Goal: Information Seeking & Learning: Learn about a topic

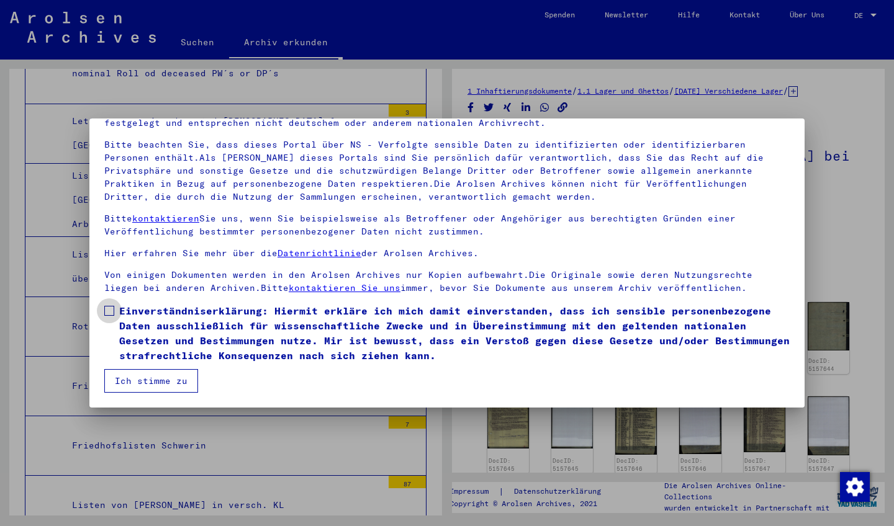
click at [109, 313] on span at bounding box center [109, 311] width 10 height 10
click at [164, 379] on button "Ich stimme zu" at bounding box center [151, 381] width 94 height 24
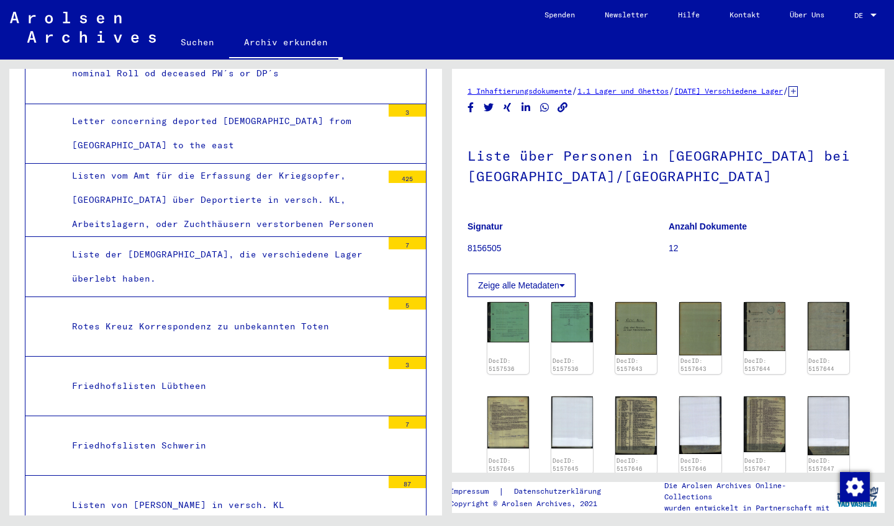
click at [545, 276] on button "Zeige alle Metadaten" at bounding box center [521, 286] width 108 height 24
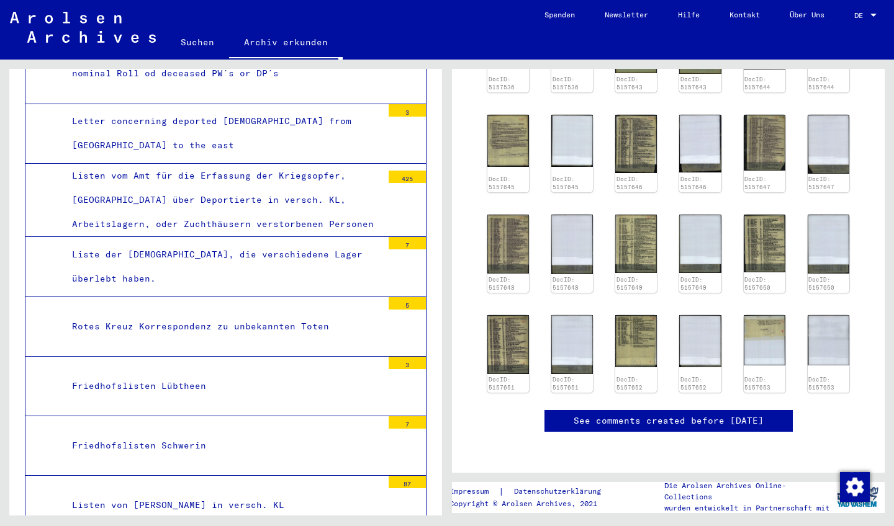
scroll to position [756, 0]
click at [634, 313] on img at bounding box center [636, 340] width 44 height 55
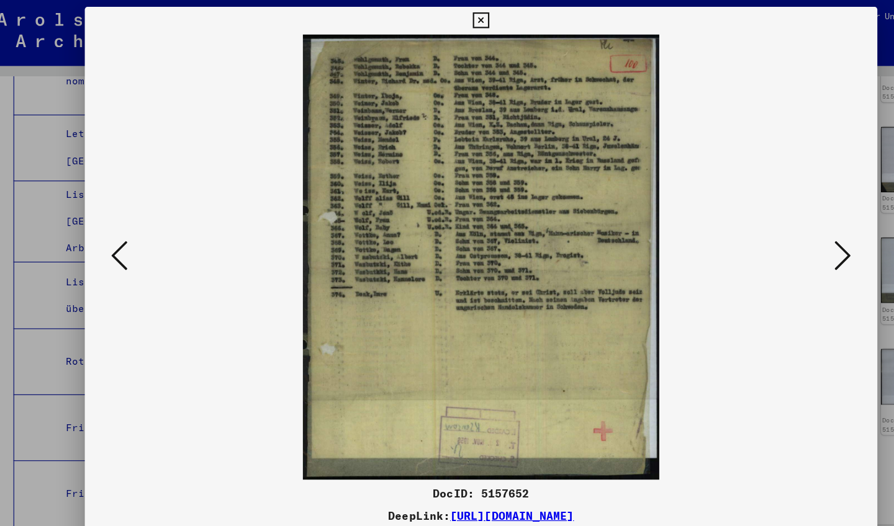
click at [109, 226] on button at bounding box center [120, 231] width 22 height 35
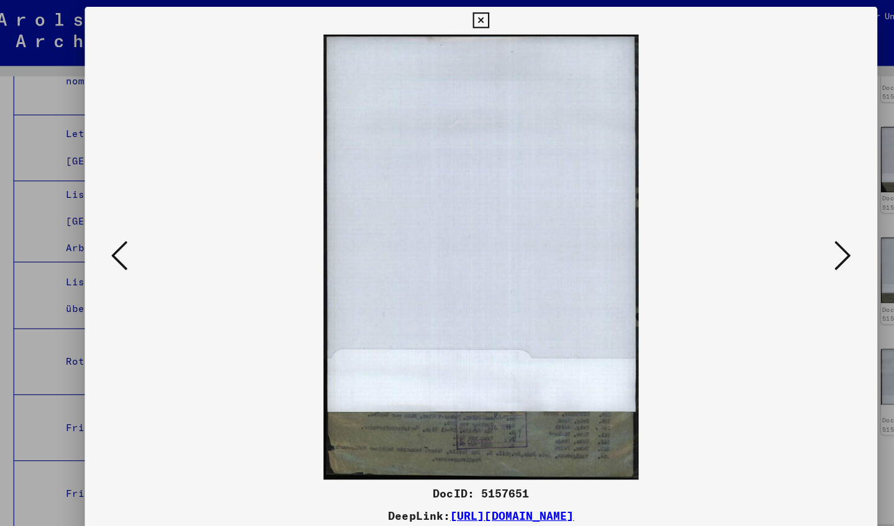
click at [109, 226] on button at bounding box center [120, 231] width 22 height 35
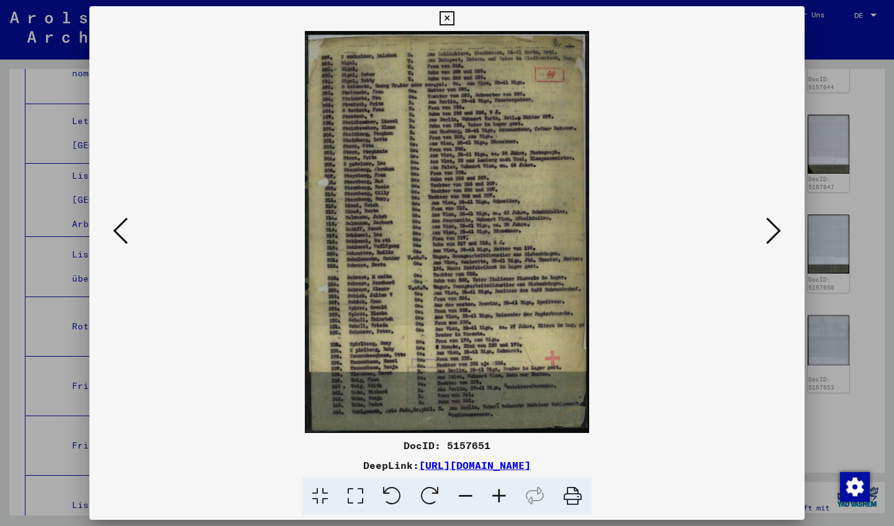
click at [123, 222] on icon at bounding box center [120, 231] width 15 height 30
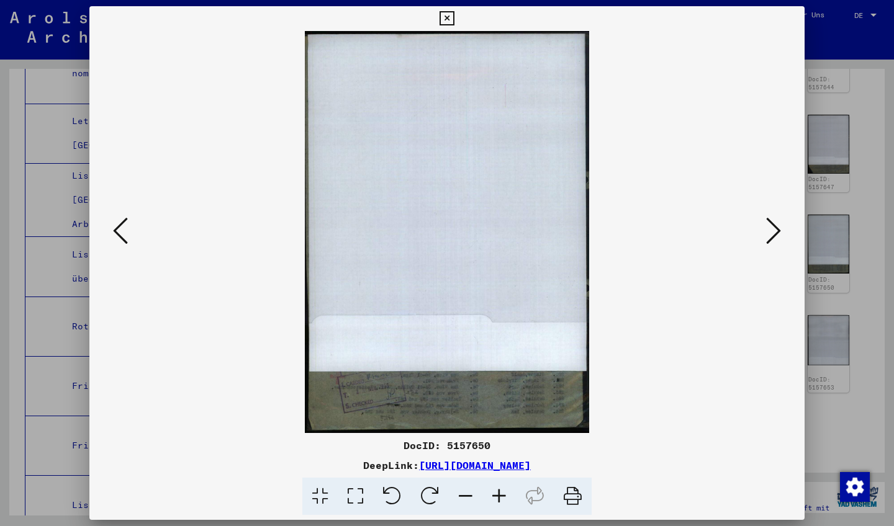
click at [123, 222] on icon at bounding box center [120, 231] width 15 height 30
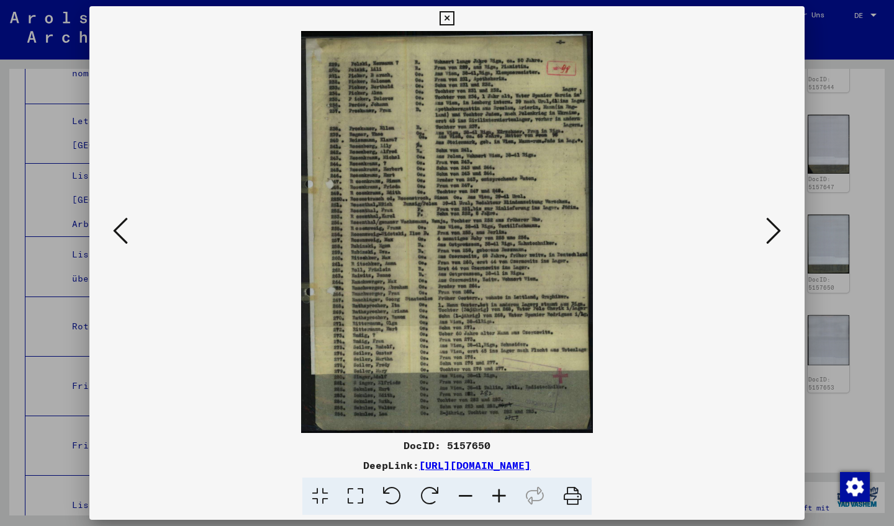
click at [769, 228] on icon at bounding box center [773, 231] width 15 height 30
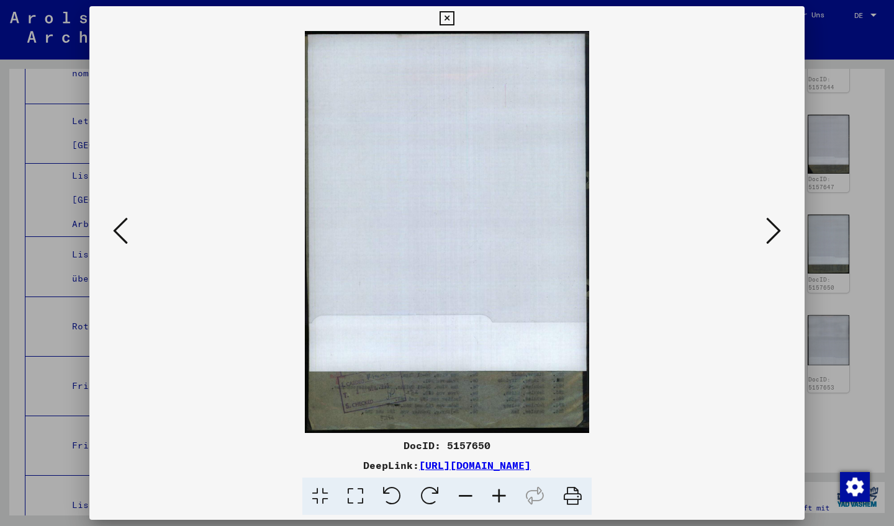
click at [769, 228] on icon at bounding box center [773, 231] width 15 height 30
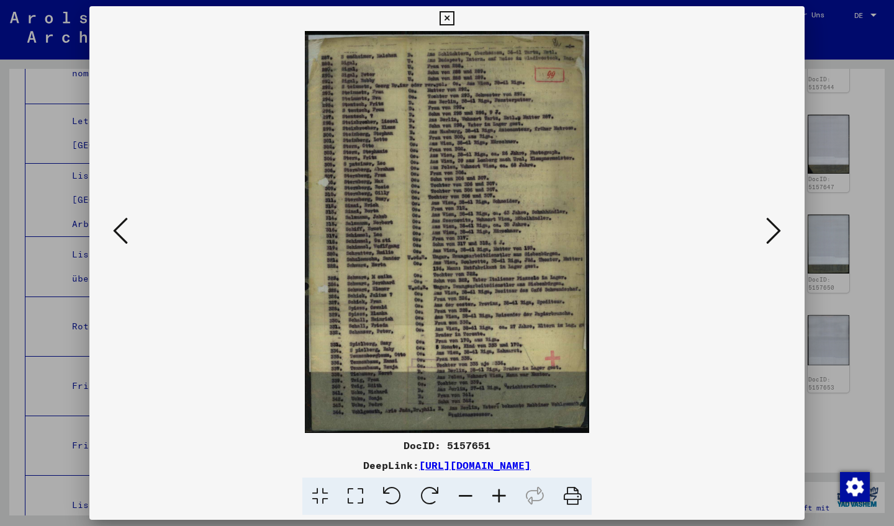
click at [778, 232] on icon at bounding box center [773, 231] width 15 height 30
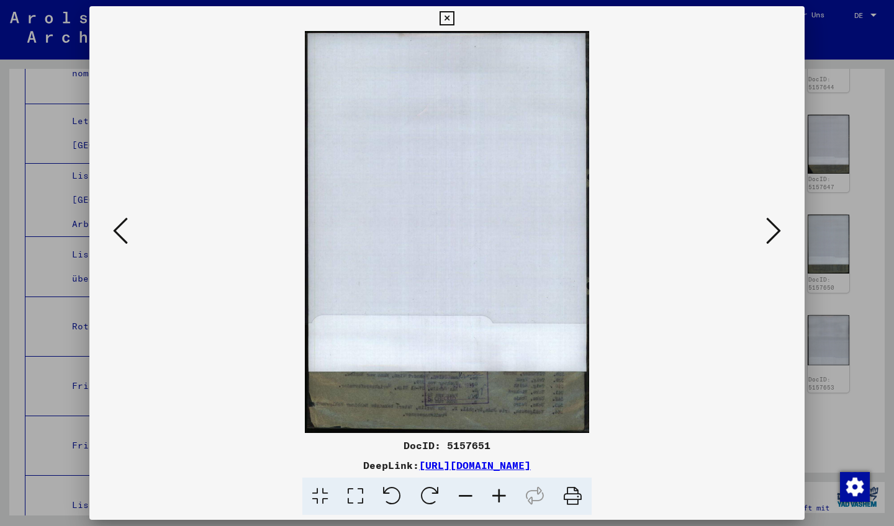
click at [778, 226] on icon at bounding box center [773, 231] width 15 height 30
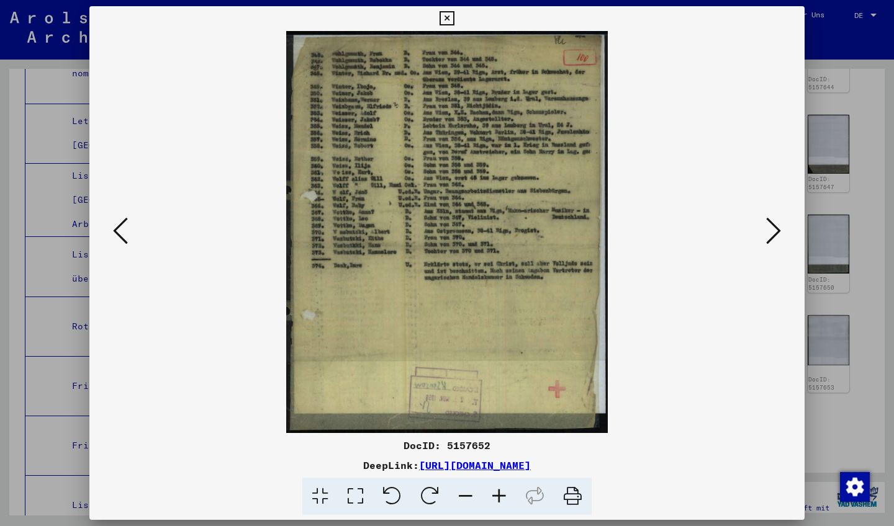
click at [778, 226] on icon at bounding box center [773, 231] width 15 height 30
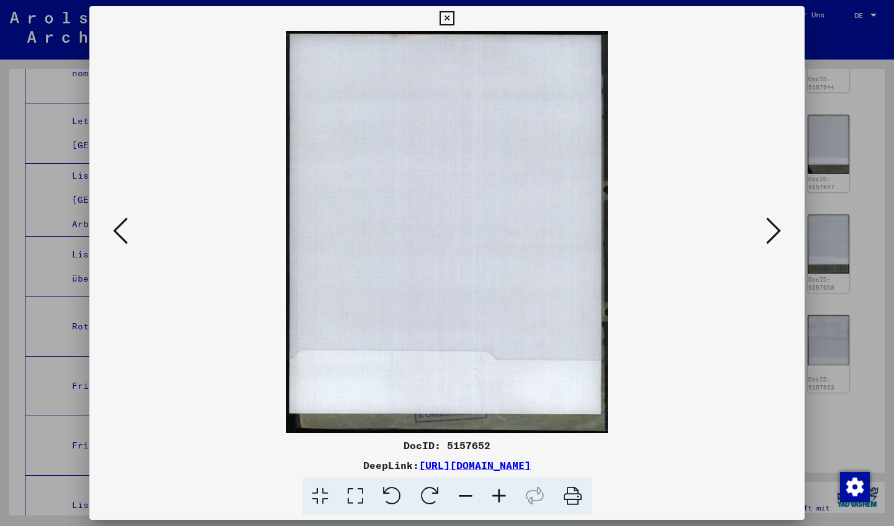
click at [778, 226] on icon at bounding box center [773, 231] width 15 height 30
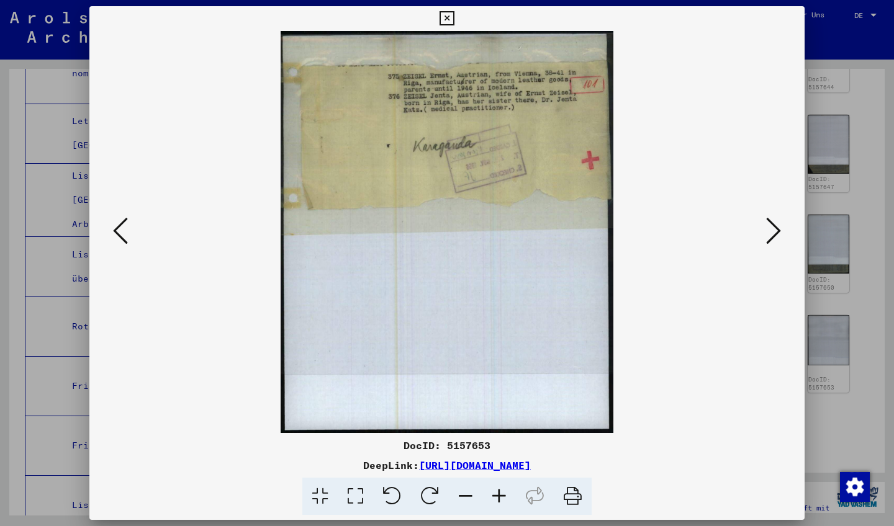
click at [778, 226] on icon at bounding box center [773, 231] width 15 height 30
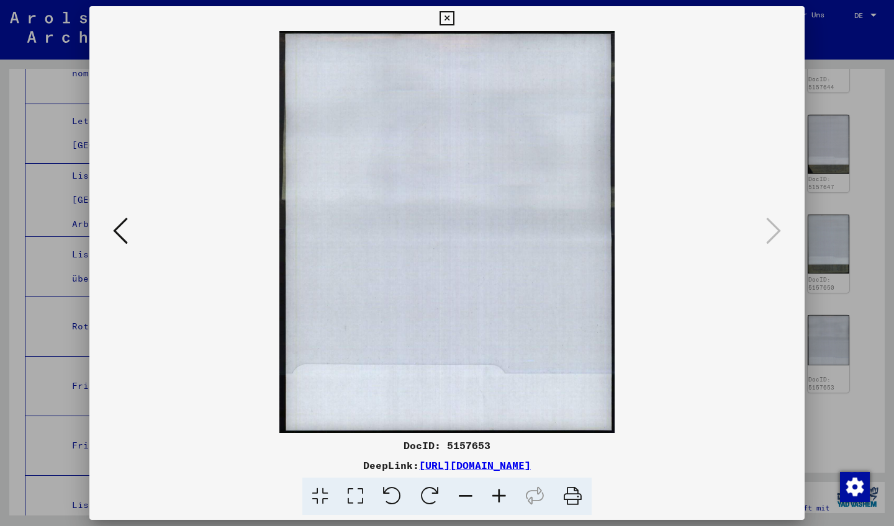
click at [117, 225] on icon at bounding box center [120, 231] width 15 height 30
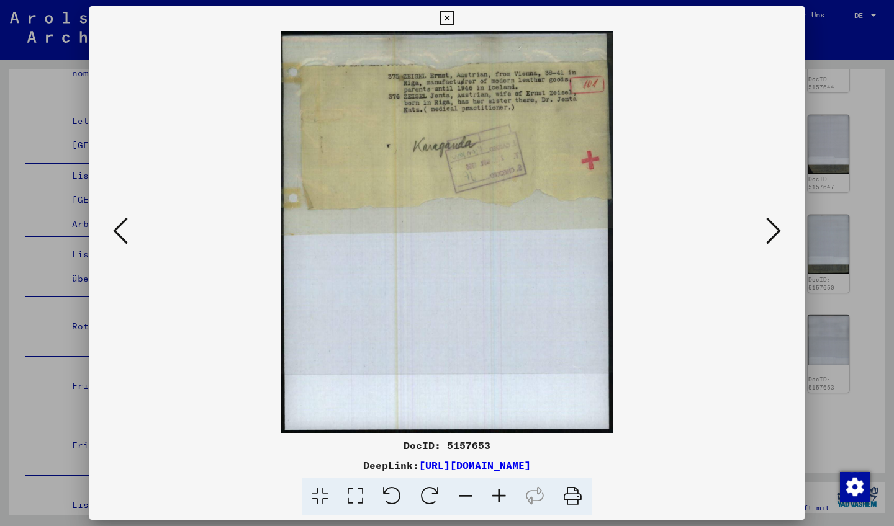
click at [117, 225] on icon at bounding box center [120, 231] width 15 height 30
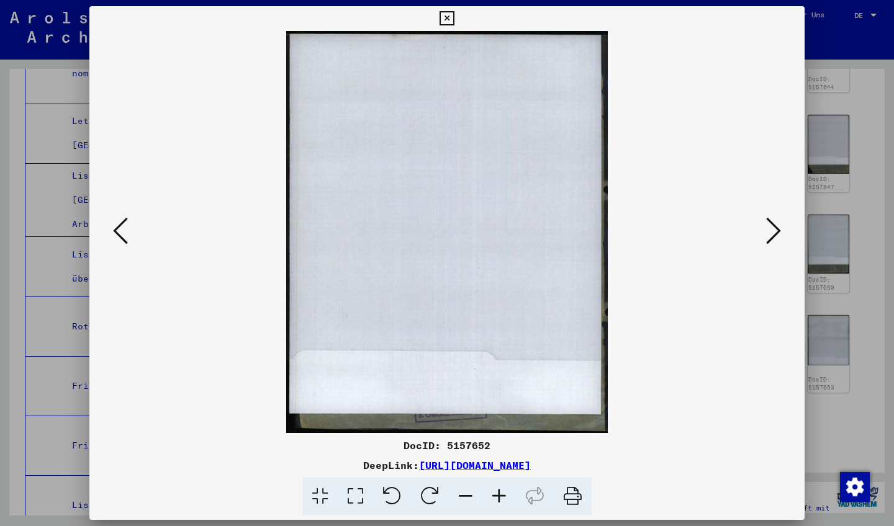
click at [117, 225] on icon at bounding box center [120, 231] width 15 height 30
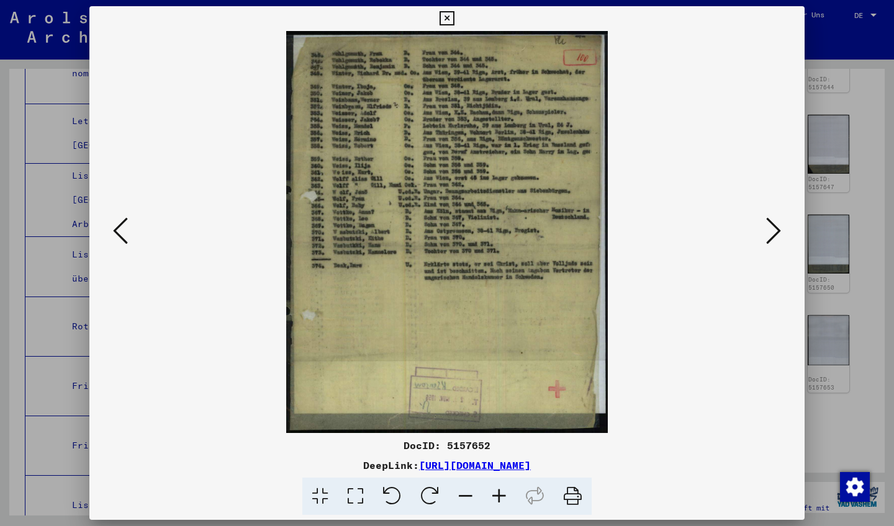
click at [117, 225] on icon at bounding box center [120, 231] width 15 height 30
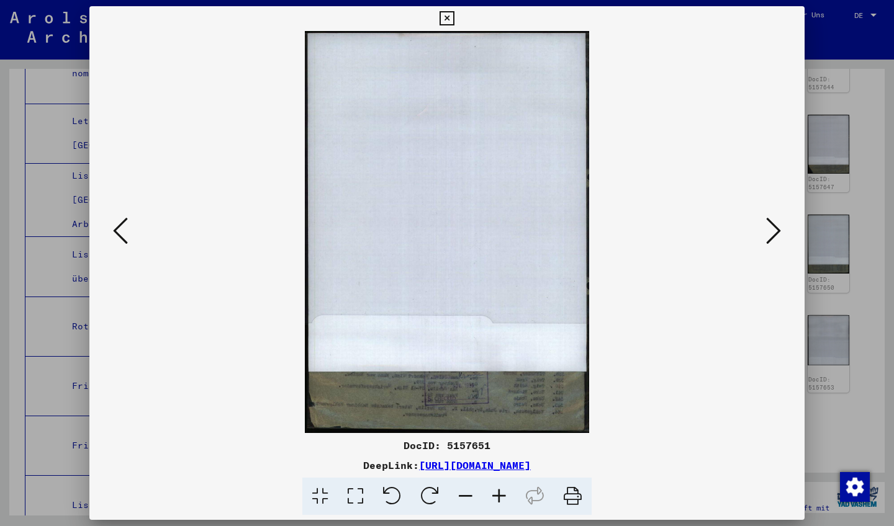
click at [117, 225] on icon at bounding box center [120, 231] width 15 height 30
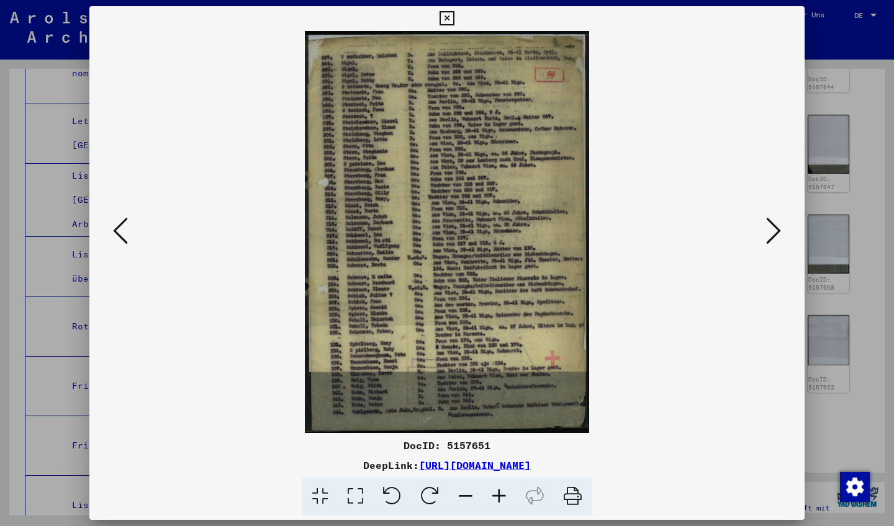
click at [117, 225] on icon at bounding box center [120, 231] width 15 height 30
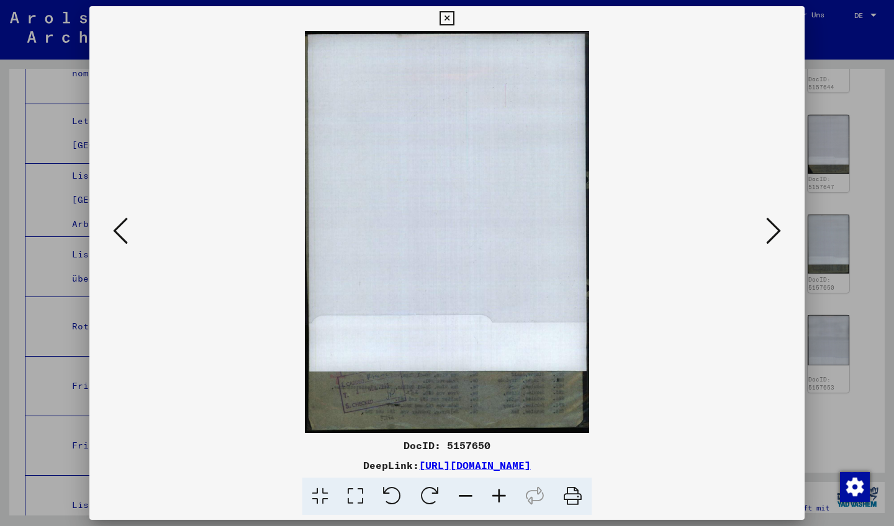
click at [117, 225] on icon at bounding box center [120, 231] width 15 height 30
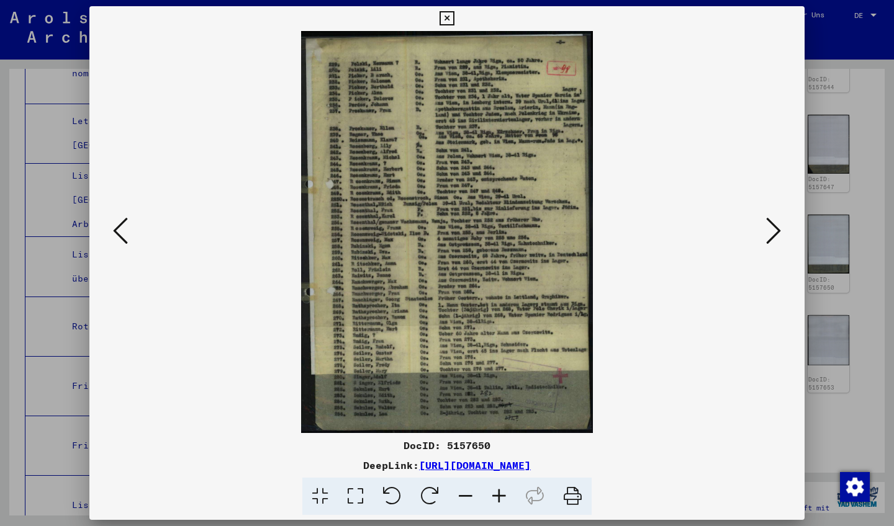
click at [117, 225] on icon at bounding box center [120, 231] width 15 height 30
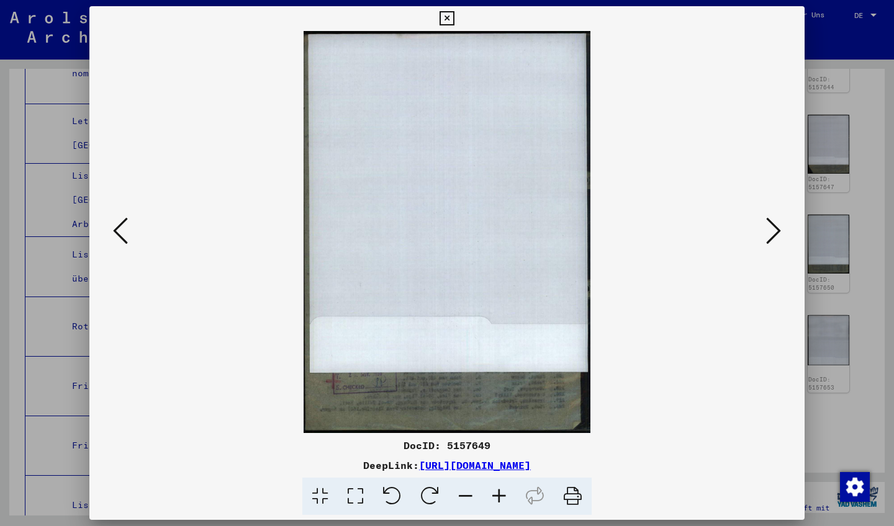
click at [117, 225] on icon at bounding box center [120, 231] width 15 height 30
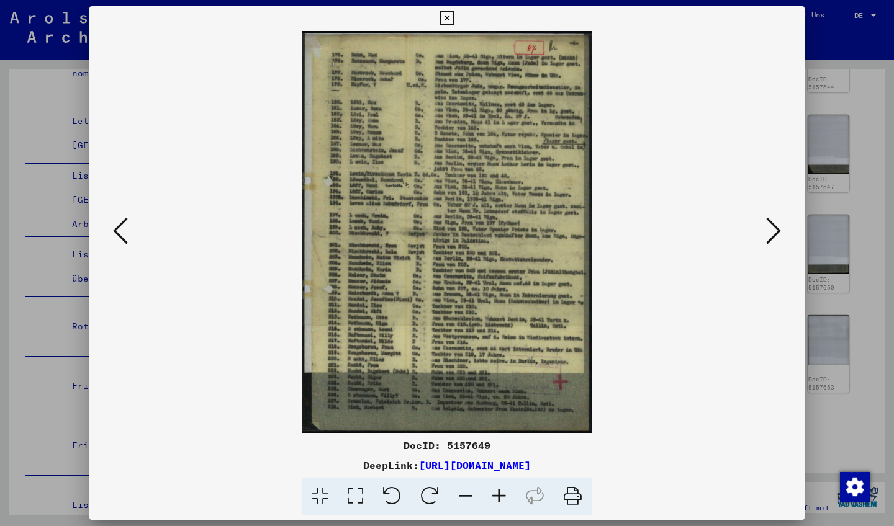
click at [117, 225] on icon at bounding box center [120, 231] width 15 height 30
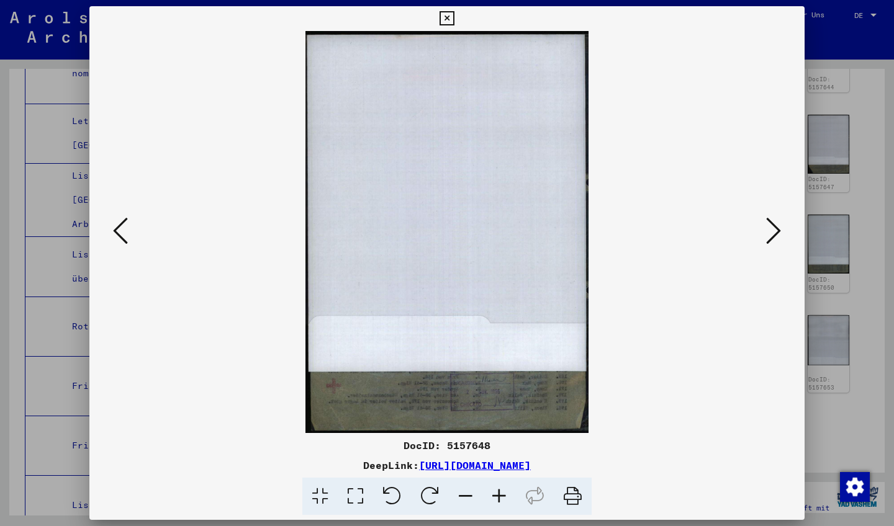
click at [117, 225] on icon at bounding box center [120, 231] width 15 height 30
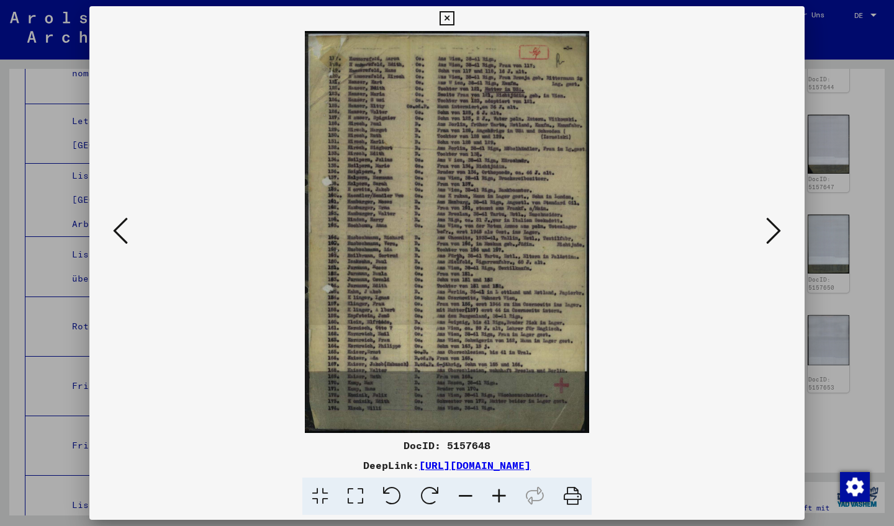
click at [117, 225] on icon at bounding box center [120, 231] width 15 height 30
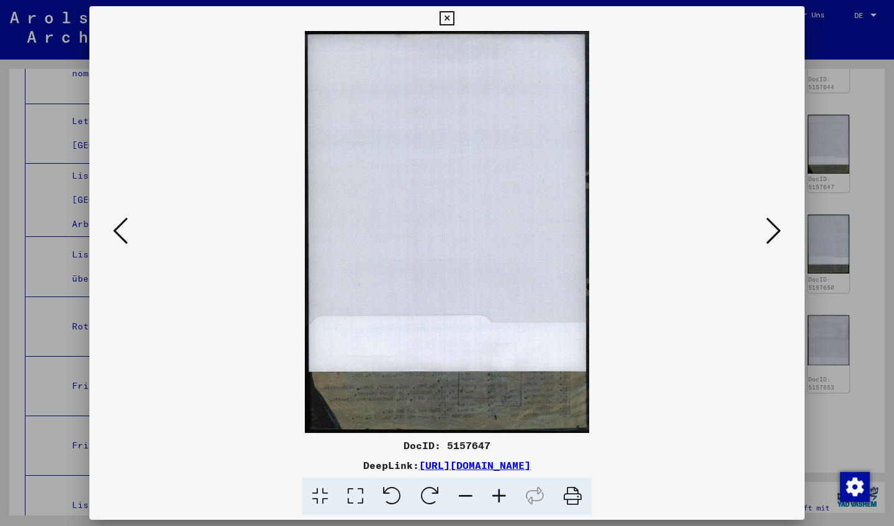
click at [117, 225] on icon at bounding box center [120, 231] width 15 height 30
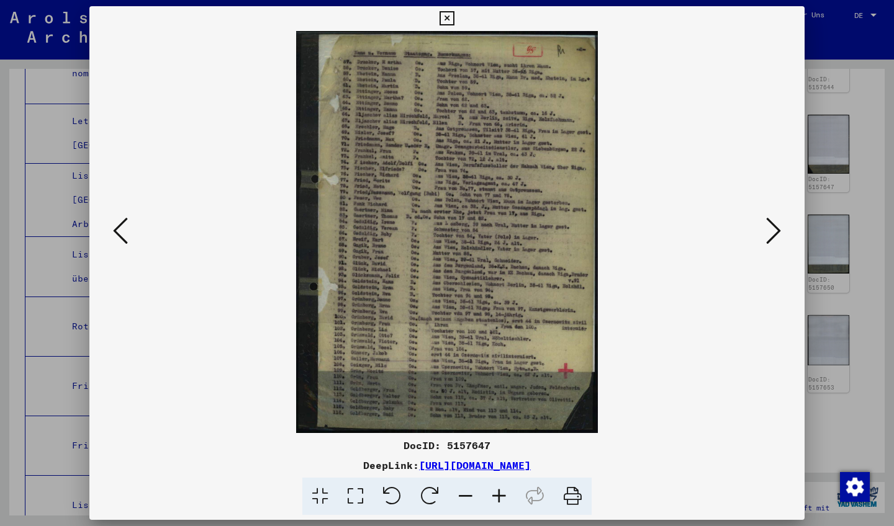
click at [117, 225] on icon at bounding box center [120, 231] width 15 height 30
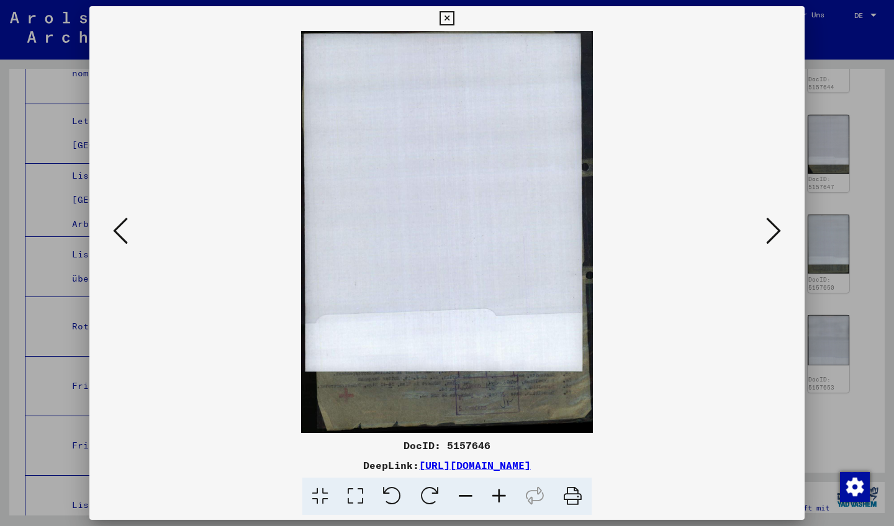
click at [117, 225] on icon at bounding box center [120, 231] width 15 height 30
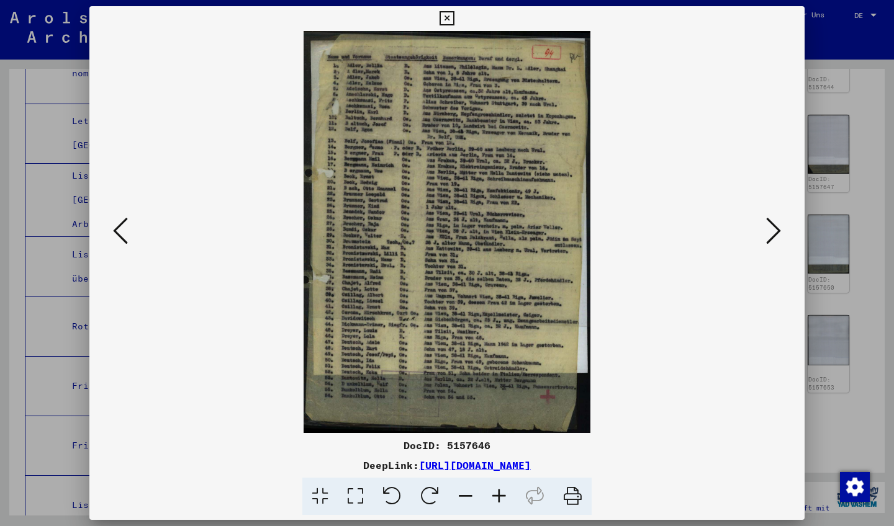
click at [119, 225] on icon at bounding box center [120, 231] width 15 height 30
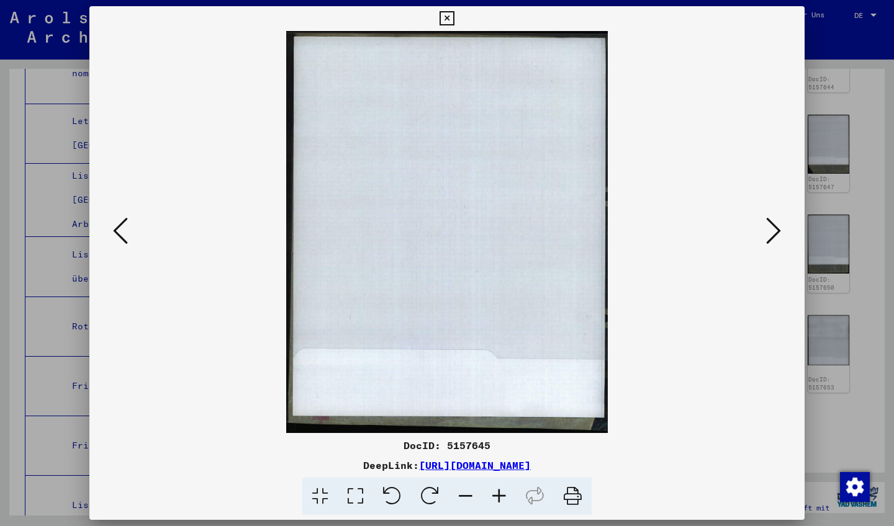
click at [781, 226] on button at bounding box center [773, 231] width 22 height 35
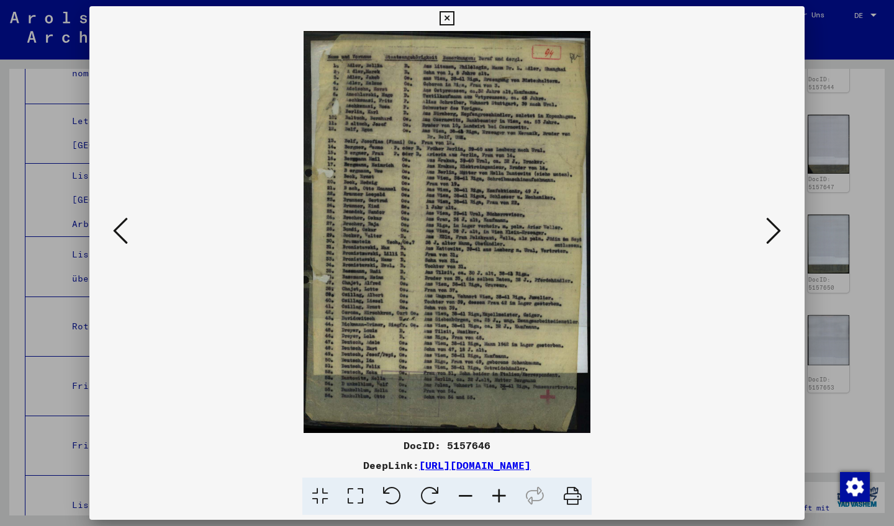
click at [772, 226] on icon at bounding box center [773, 231] width 15 height 30
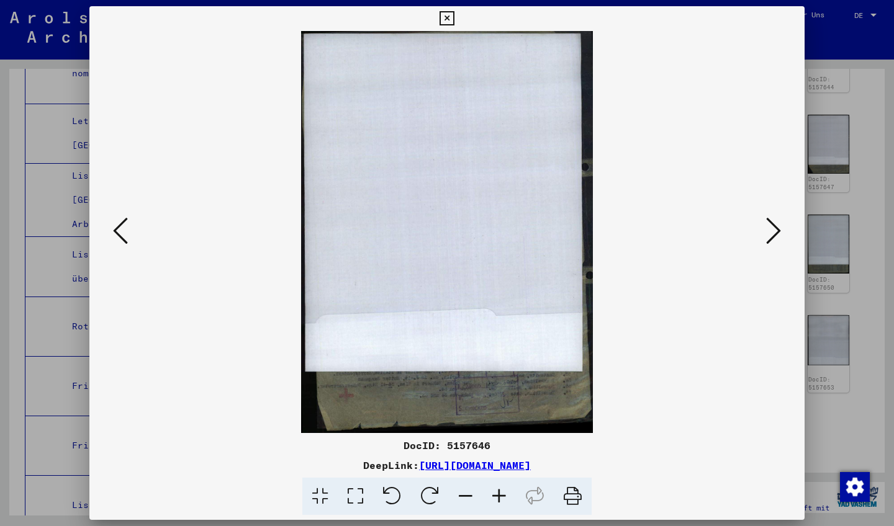
click at [774, 230] on icon at bounding box center [773, 231] width 15 height 30
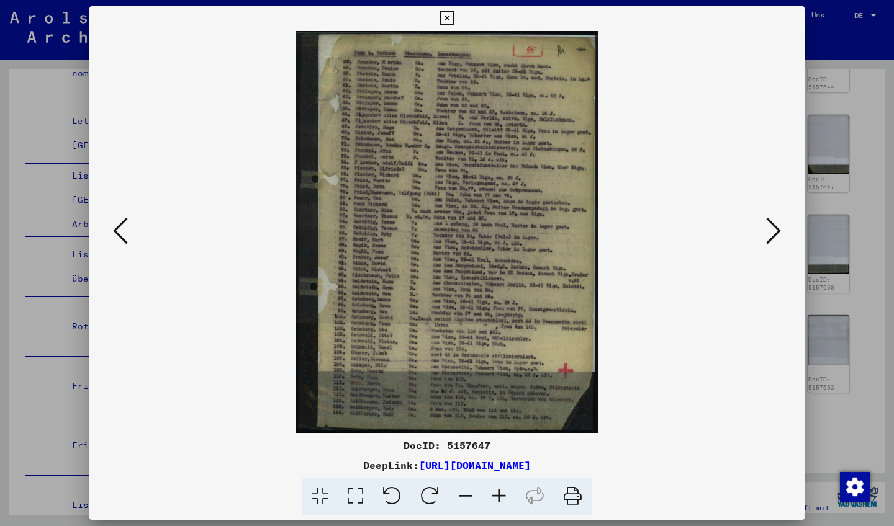
click at [115, 230] on icon at bounding box center [120, 231] width 15 height 30
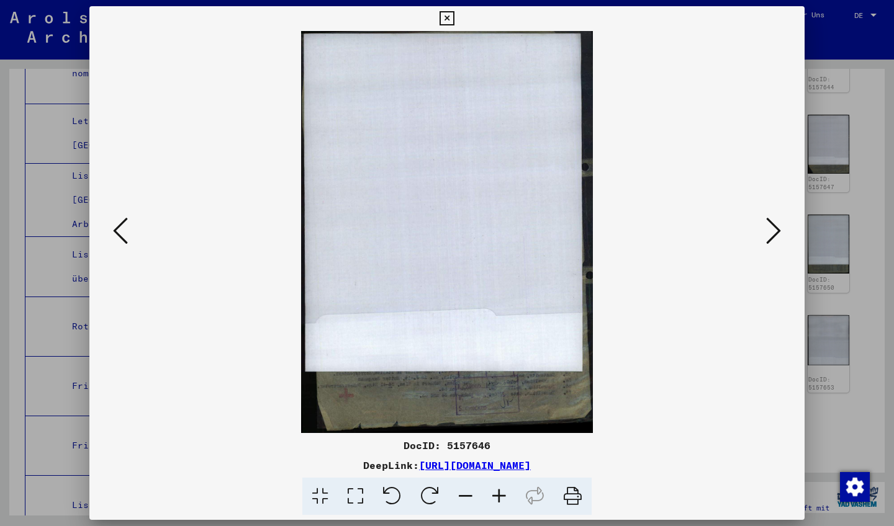
click at [120, 225] on icon at bounding box center [120, 231] width 15 height 30
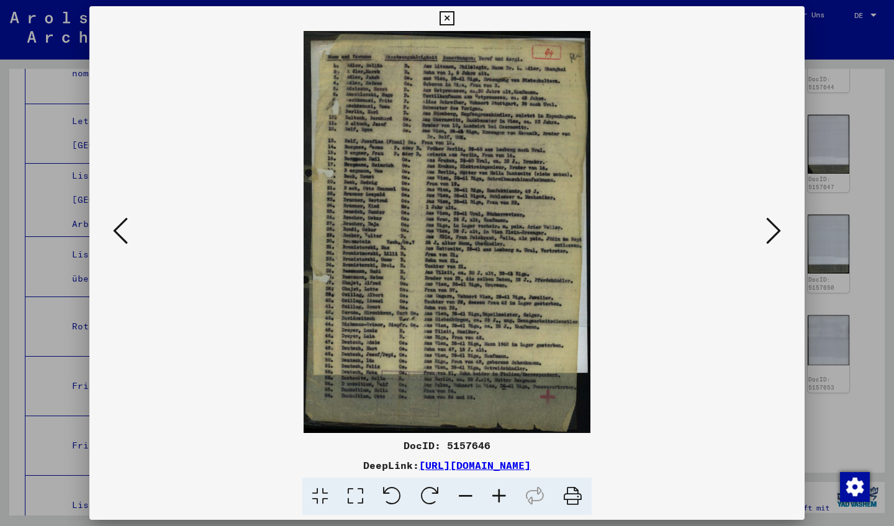
click at [771, 228] on icon at bounding box center [773, 231] width 15 height 30
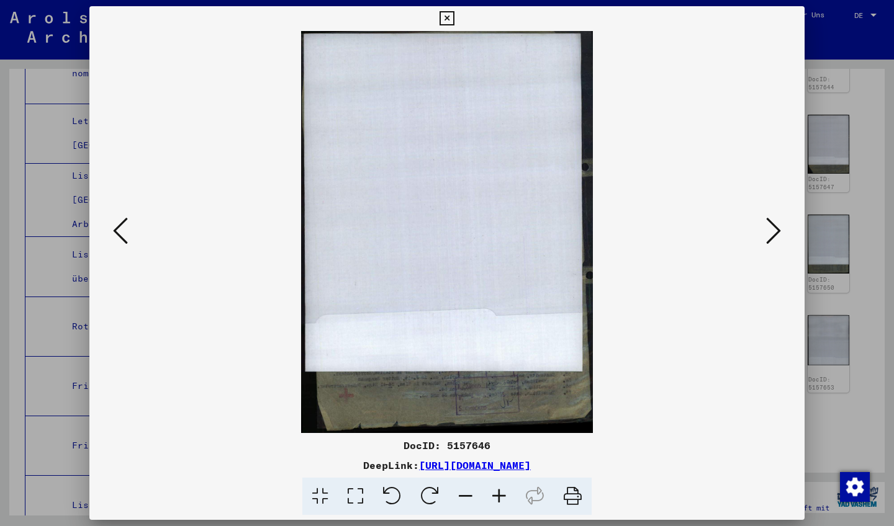
click at [775, 230] on icon at bounding box center [773, 231] width 15 height 30
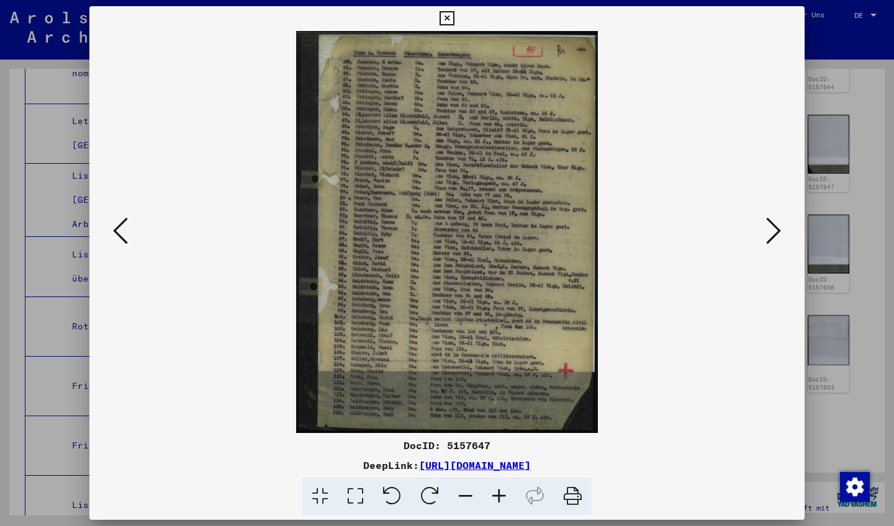
click at [120, 226] on icon at bounding box center [120, 231] width 15 height 30
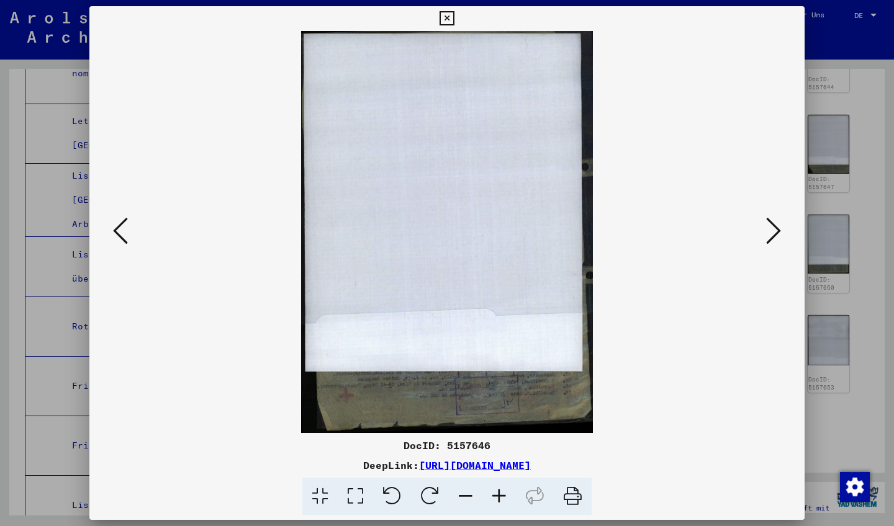
click at [454, 16] on icon at bounding box center [446, 18] width 14 height 15
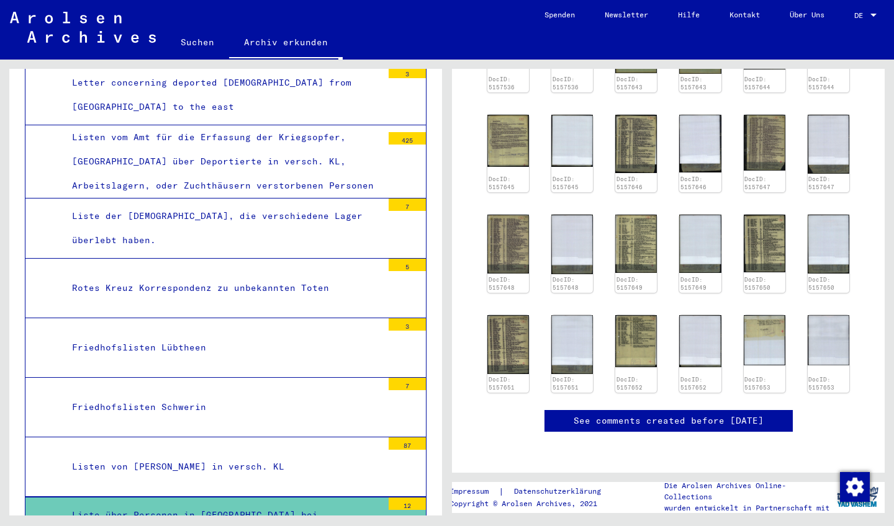
scroll to position [3090, 0]
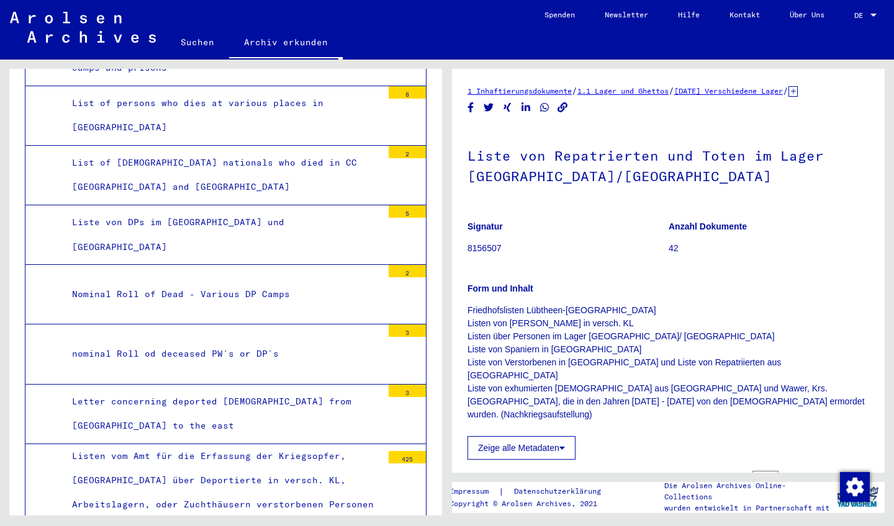
scroll to position [2768, 0]
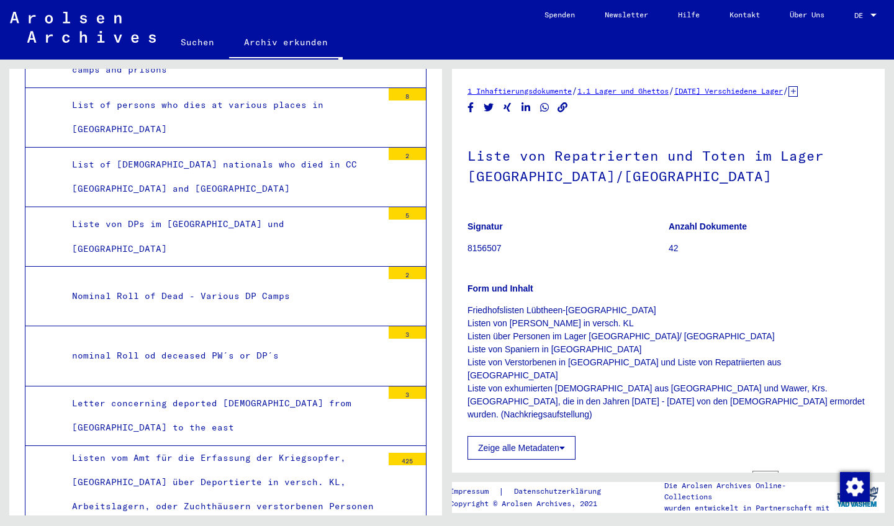
click at [180, 446] on div "Listen vom Amt für die Erfassung der Kriegsopfer, [GEOGRAPHIC_DATA] über Deport…" at bounding box center [223, 482] width 320 height 73
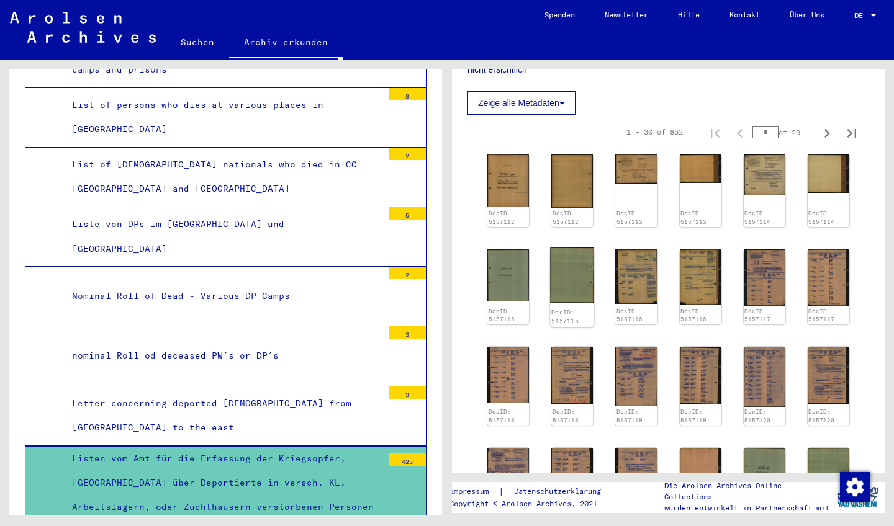
scroll to position [429, 0]
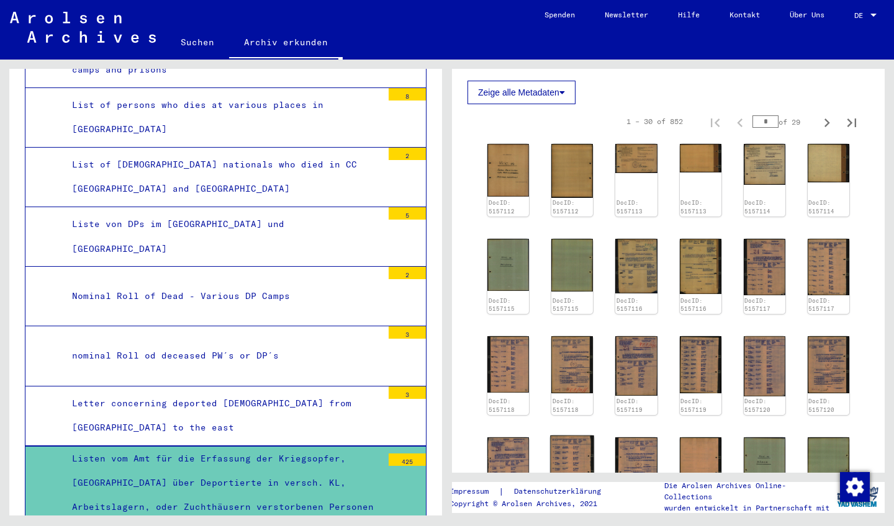
click at [568, 436] on img at bounding box center [572, 466] width 44 height 60
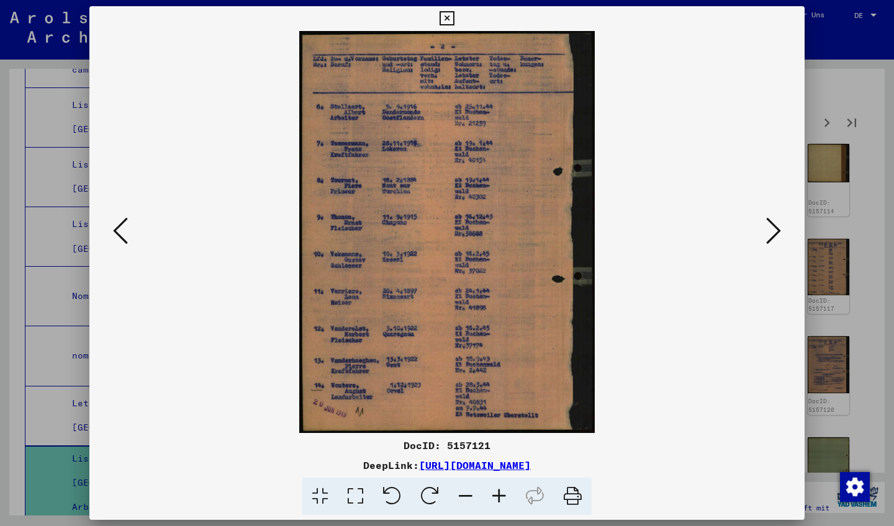
click at [773, 230] on icon at bounding box center [773, 231] width 15 height 30
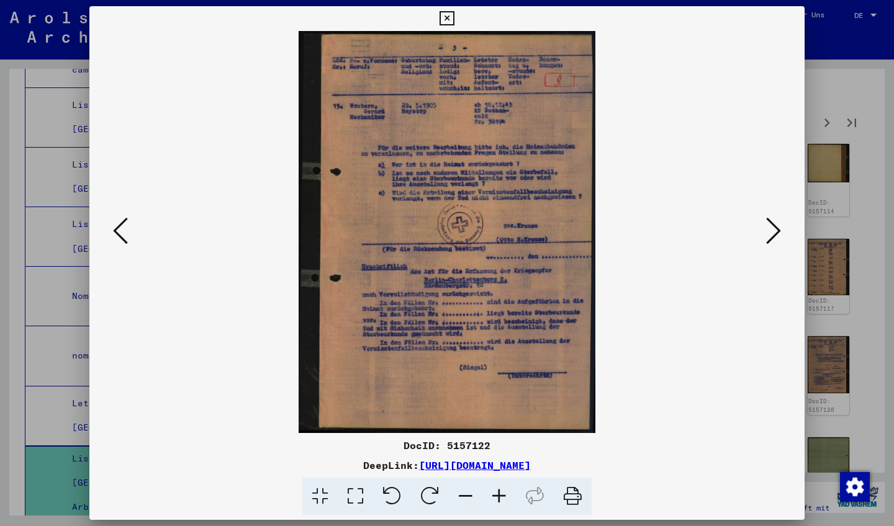
click at [454, 17] on icon at bounding box center [446, 18] width 14 height 15
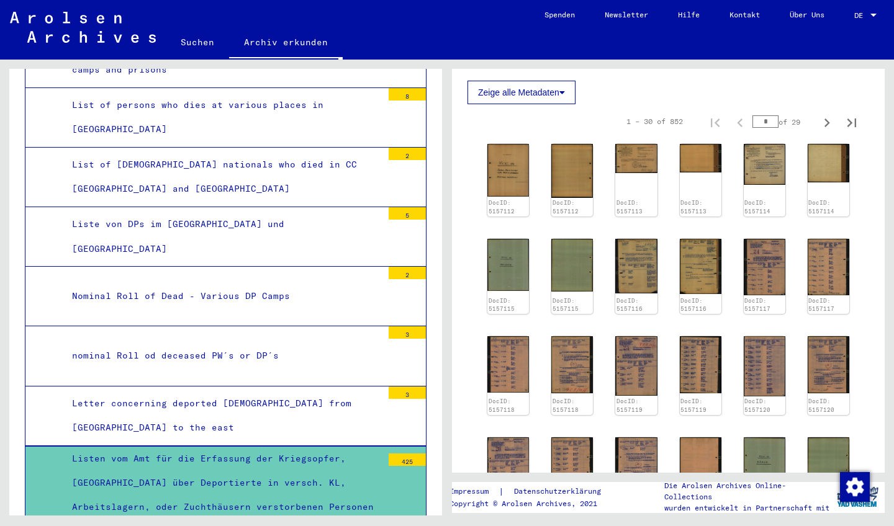
click at [238, 392] on div "Letter concerning deported [DEMOGRAPHIC_DATA] from [GEOGRAPHIC_DATA] to the east" at bounding box center [223, 416] width 320 height 48
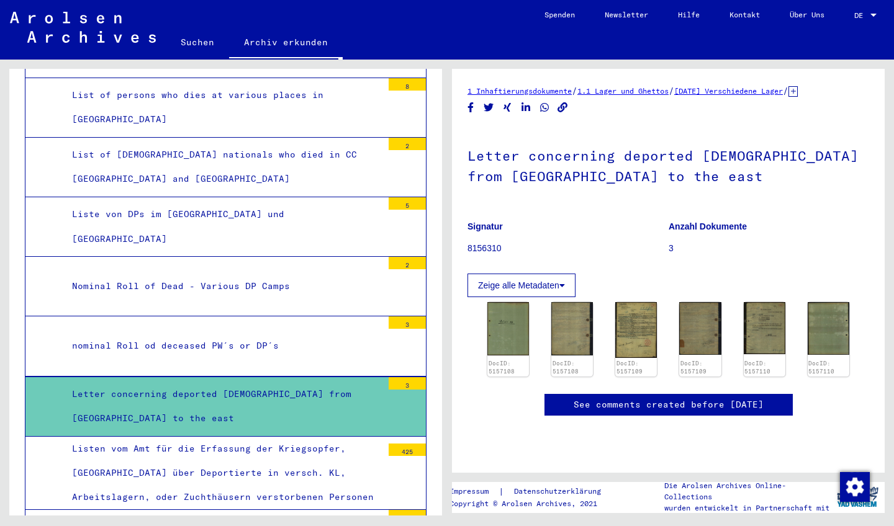
scroll to position [2782, 0]
